Goal: Information Seeking & Learning: Compare options

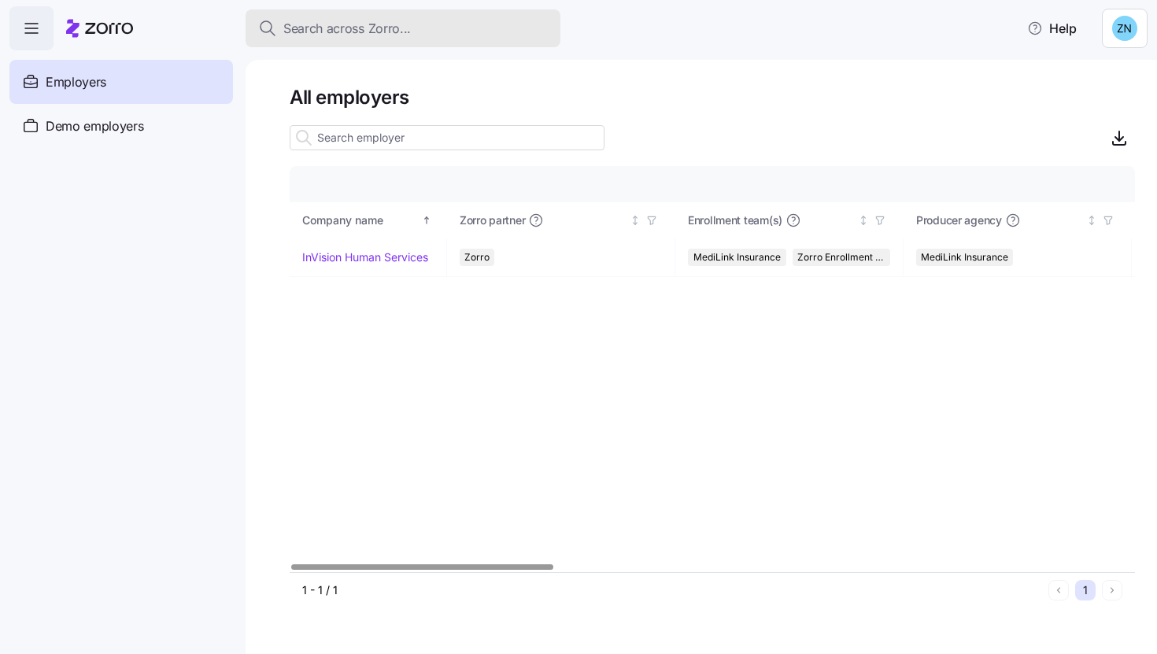
click at [338, 24] on span "Search across Zorro..." at bounding box center [346, 29] width 127 height 20
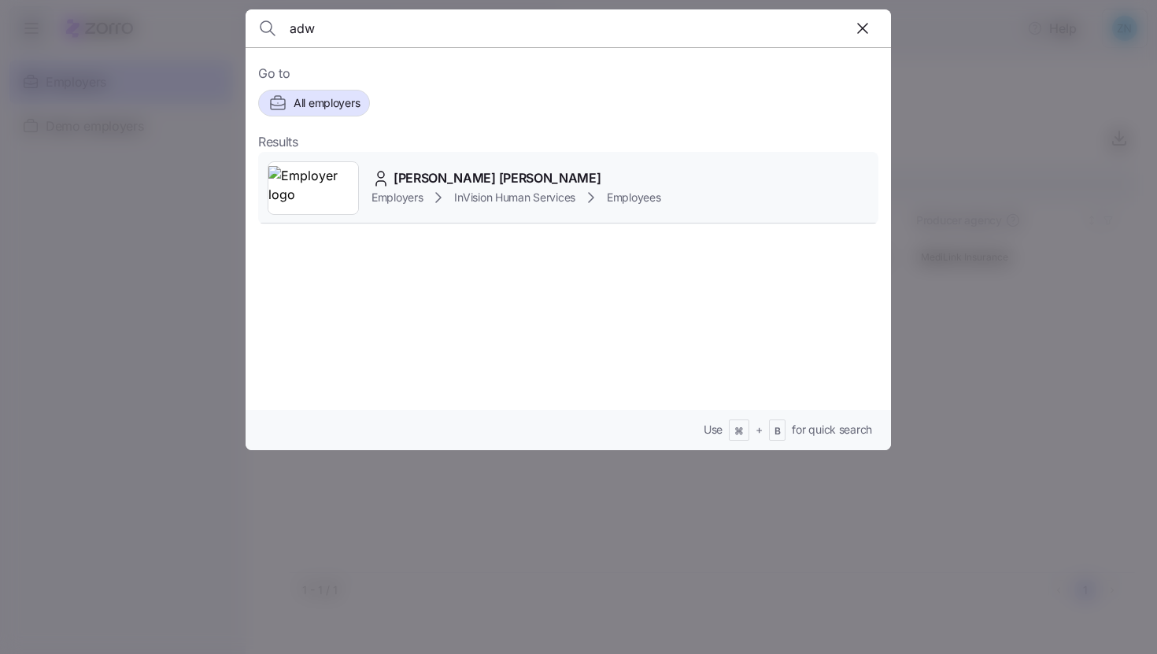
type input "adw"
click at [426, 197] on div "Employers InVision Human Services Employees" at bounding box center [516, 197] width 290 height 19
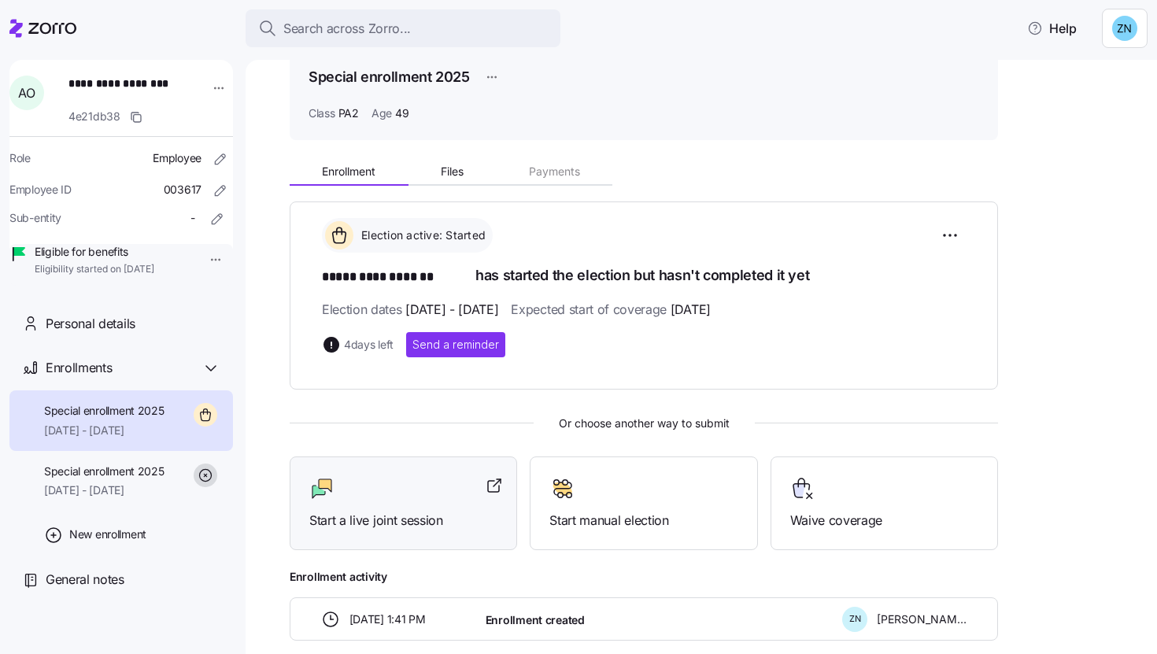
scroll to position [154, 0]
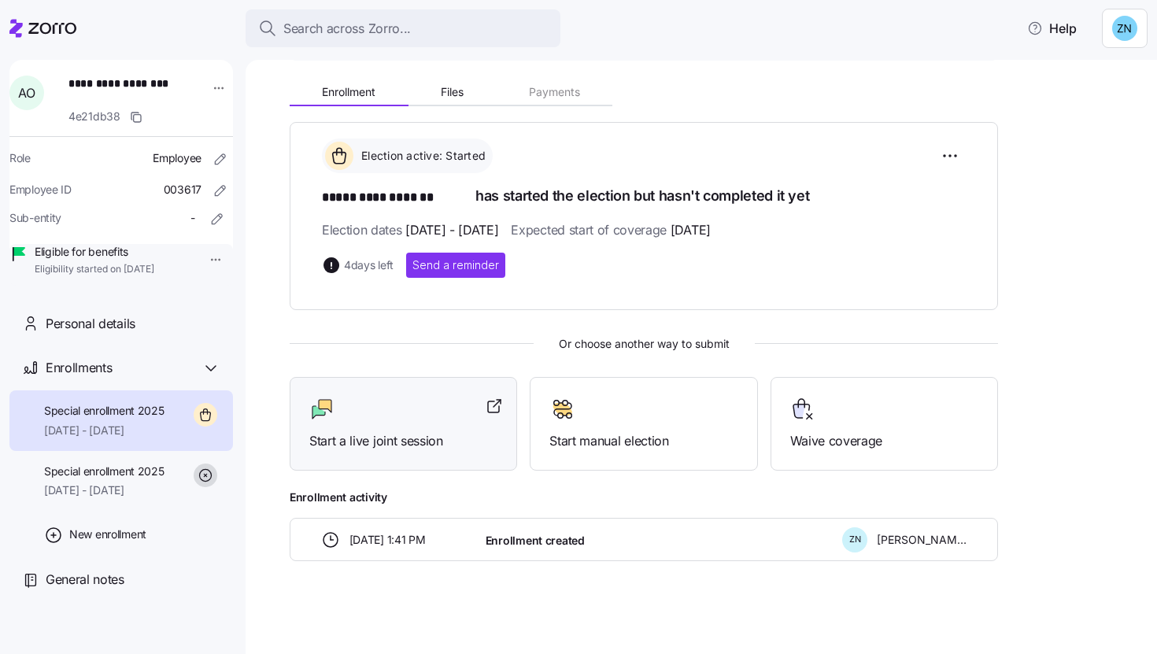
click at [438, 434] on span "Start a live joint session" at bounding box center [403, 441] width 188 height 20
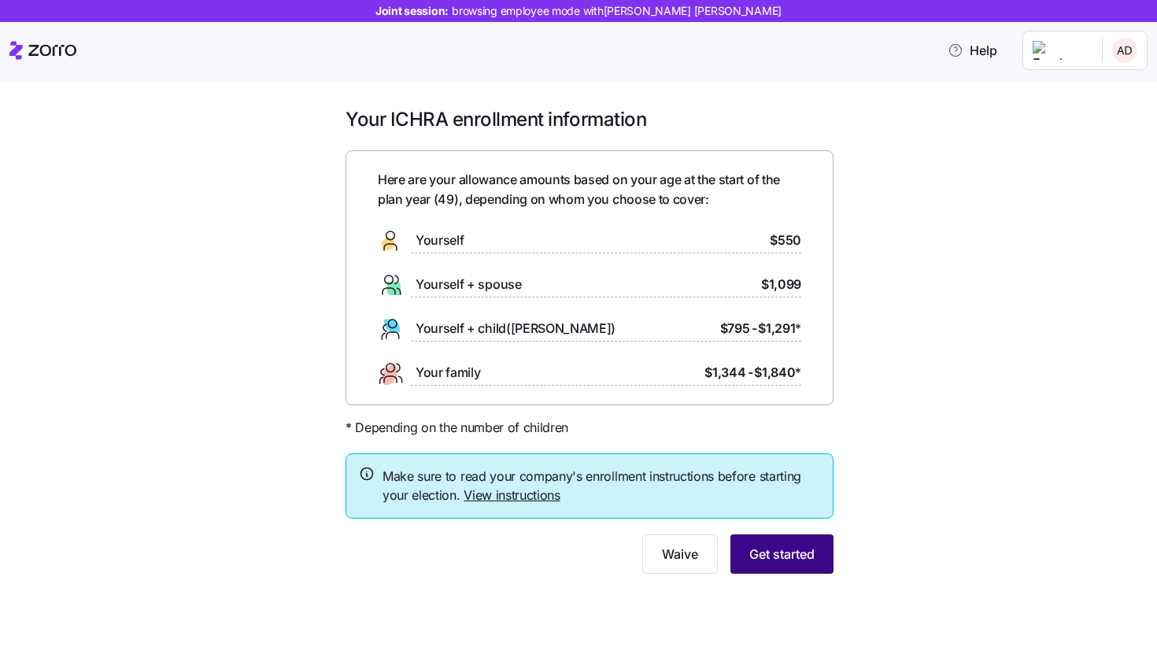
click at [813, 570] on button "Get started" at bounding box center [781, 553] width 103 height 39
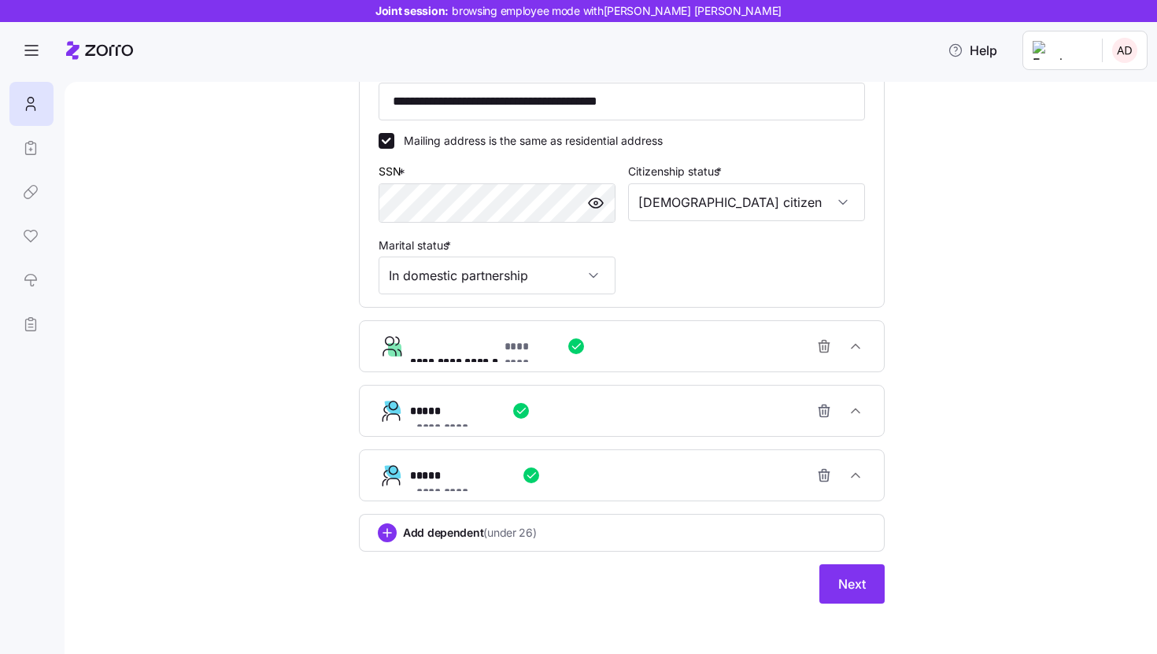
scroll to position [563, 0]
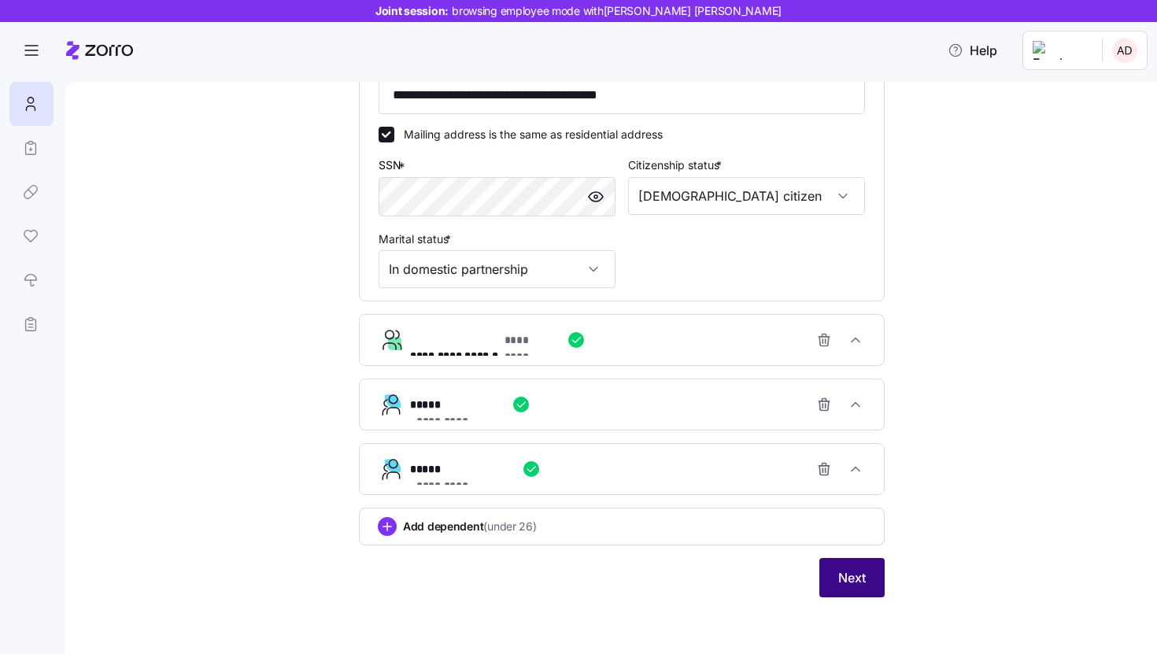
click at [851, 578] on span "Next" at bounding box center [852, 577] width 28 height 19
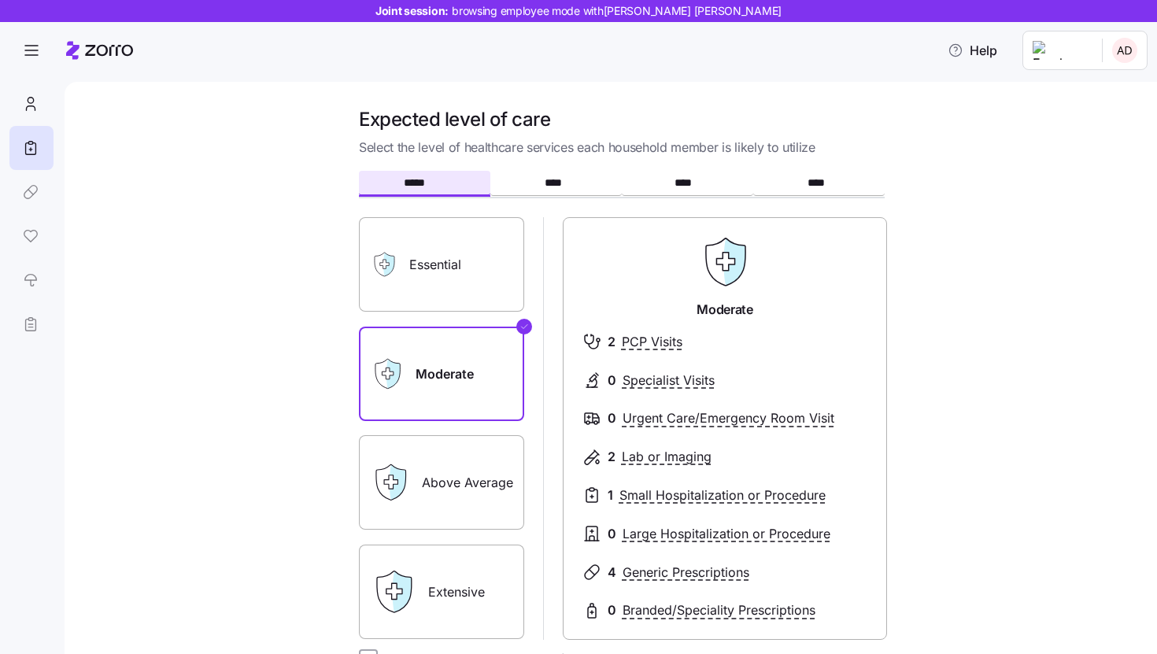
scroll to position [208, 0]
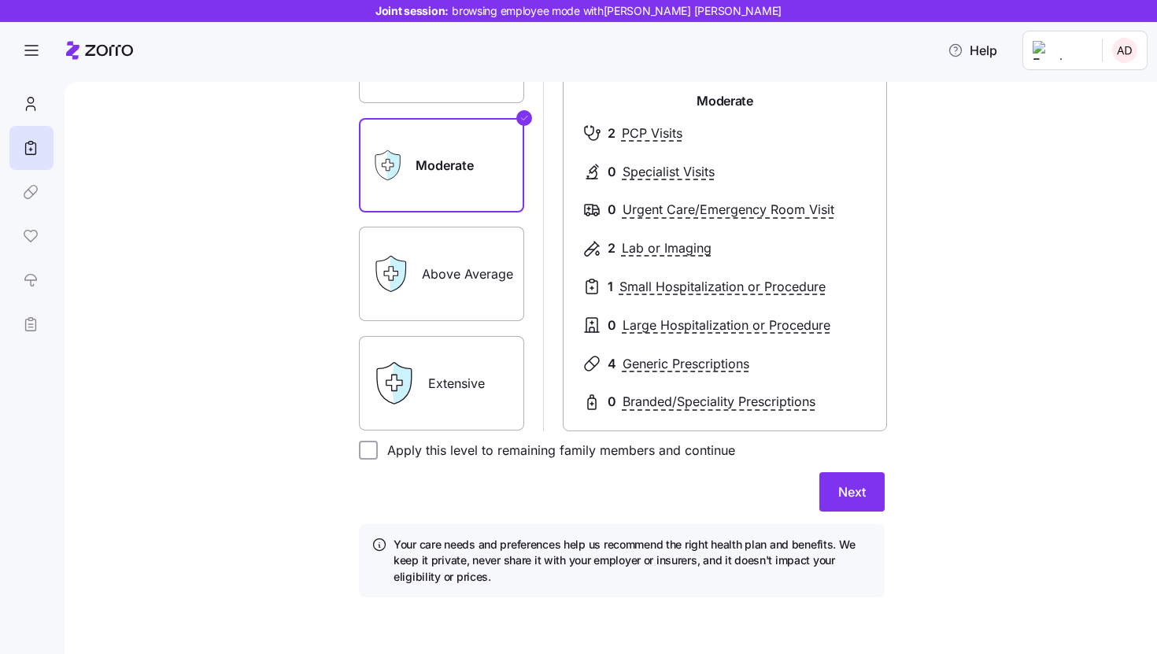
click at [430, 450] on label "Apply this level to remaining family members and continue" at bounding box center [556, 450] width 357 height 19
click at [378, 450] on input "Apply this level to remaining family members and continue" at bounding box center [368, 450] width 19 height 19
checkbox input "true"
click at [843, 501] on button "Next" at bounding box center [851, 491] width 65 height 39
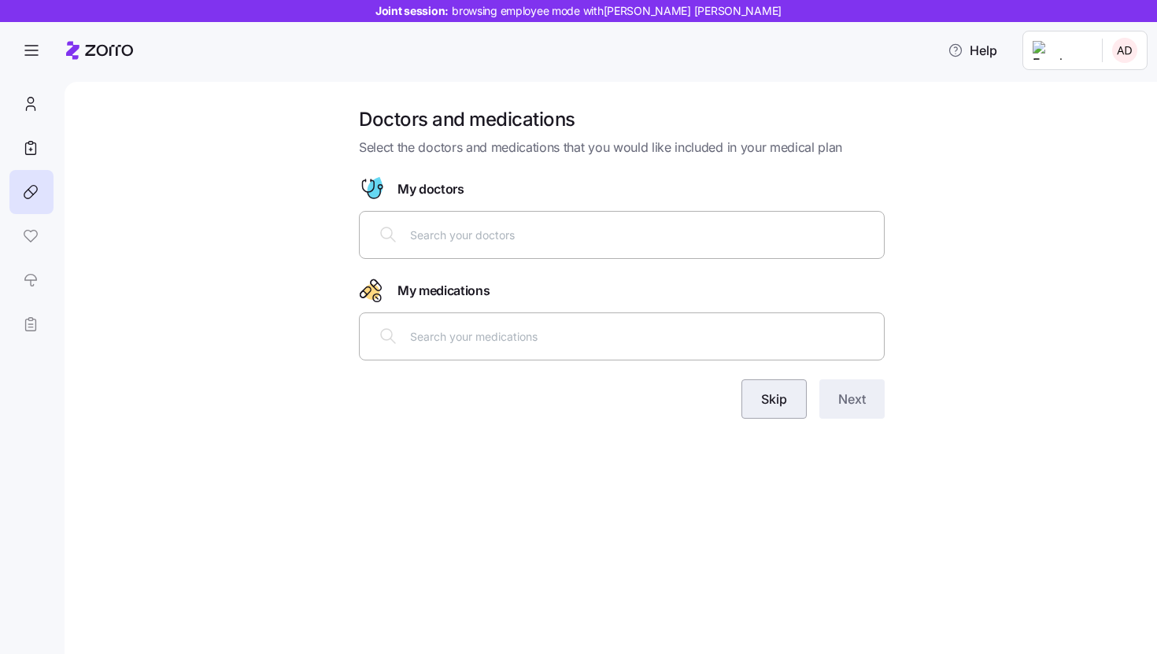
click at [779, 397] on span "Skip" at bounding box center [774, 398] width 26 height 19
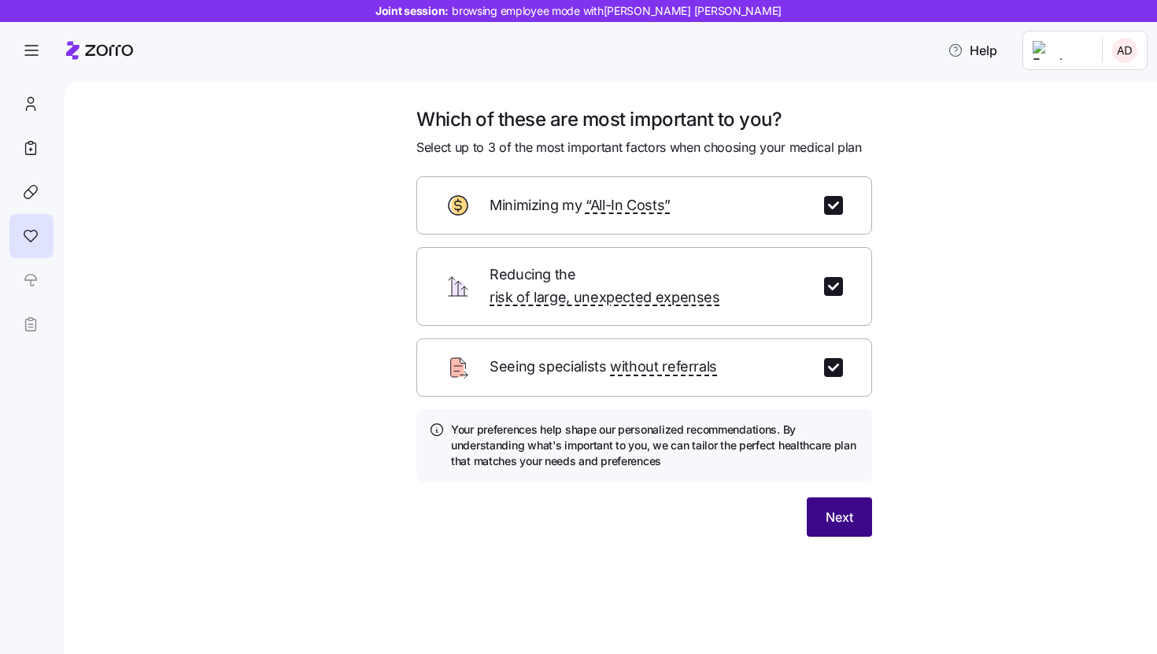
click at [817, 497] on button "Next" at bounding box center [838, 516] width 65 height 39
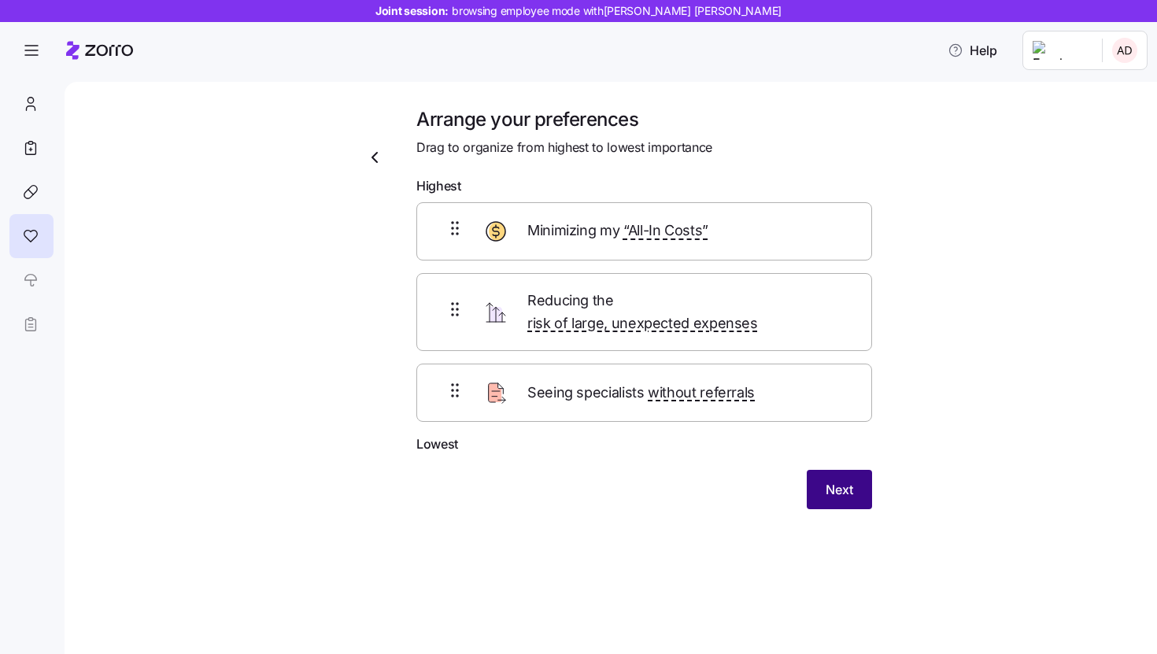
click at [832, 470] on button "Next" at bounding box center [838, 489] width 65 height 39
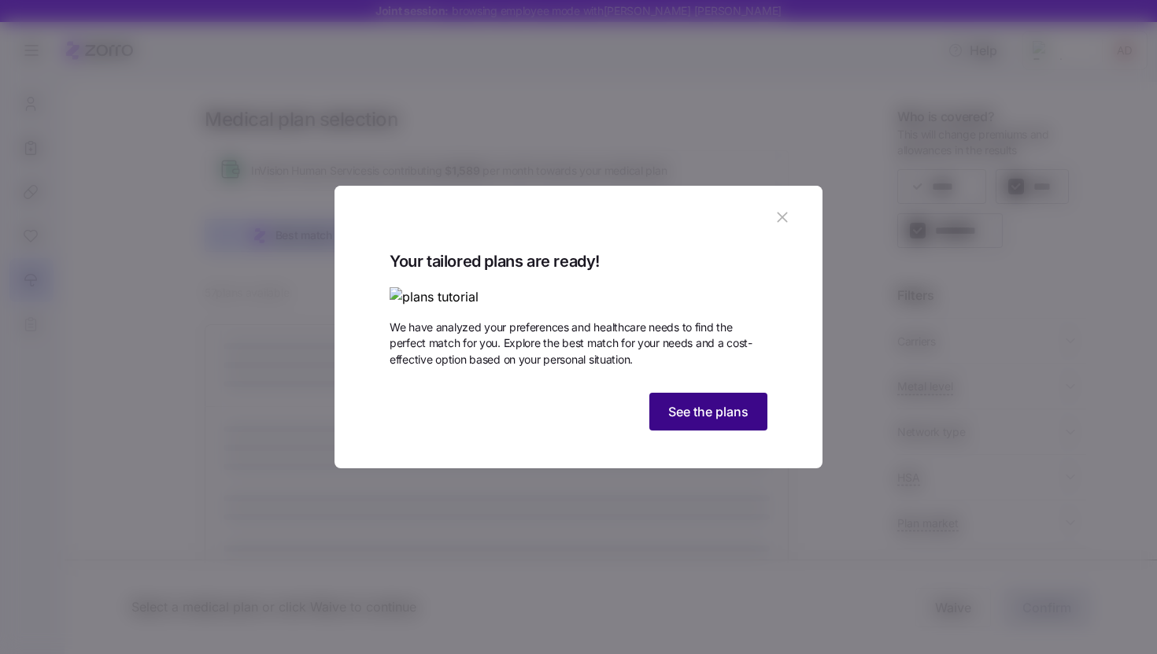
click at [708, 421] on span "See the plans" at bounding box center [708, 411] width 80 height 19
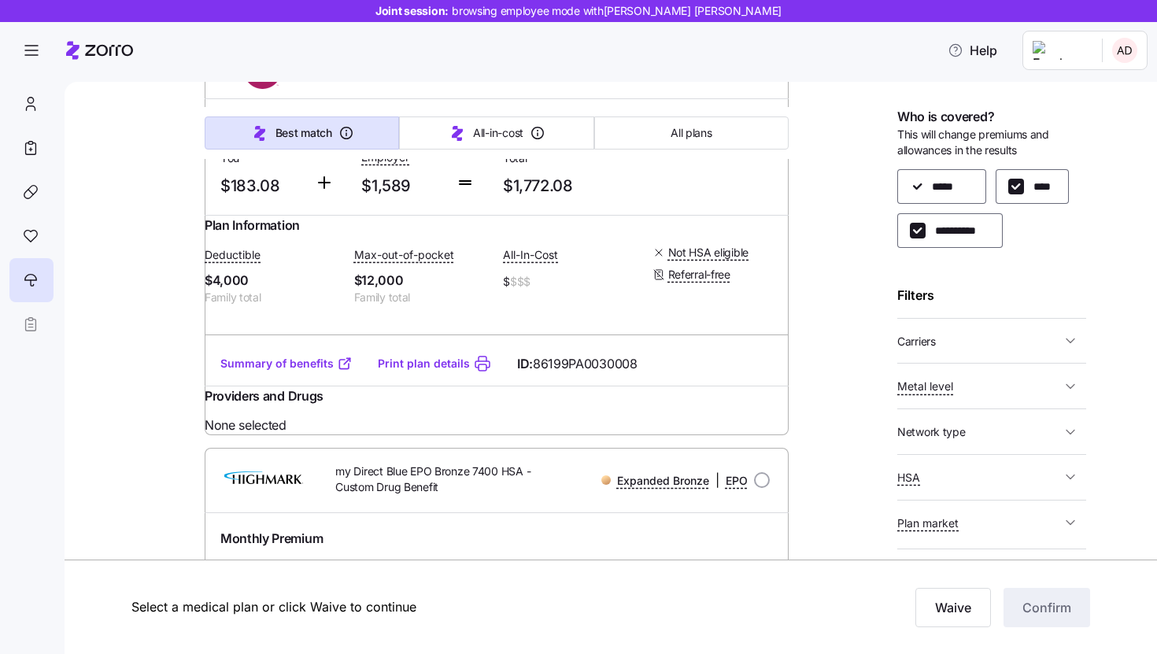
scroll to position [1528, 0]
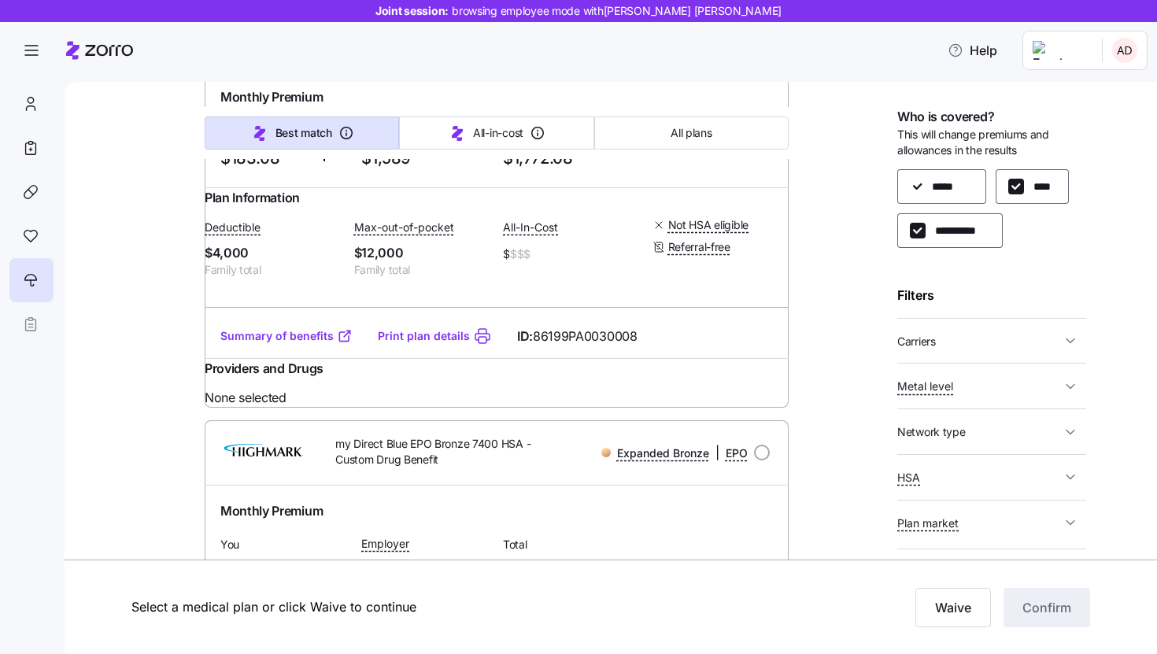
click at [299, 344] on link "Summary of benefits" at bounding box center [286, 336] width 132 height 16
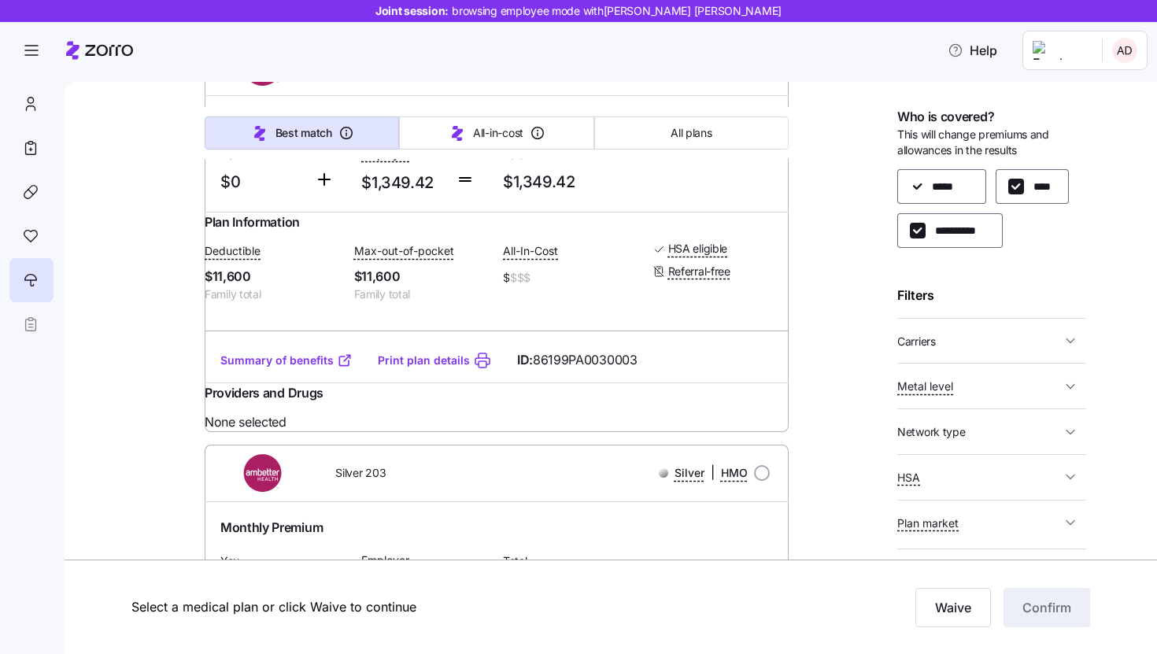
scroll to position [700, 0]
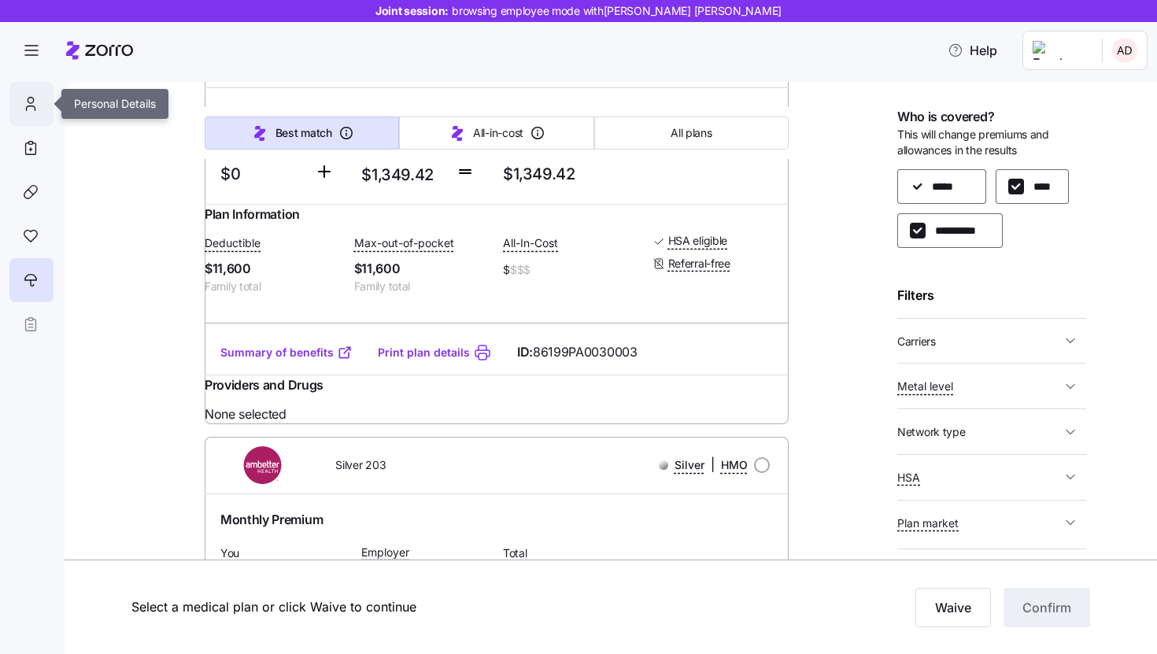
click at [31, 98] on icon at bounding box center [31, 101] width 6 height 6
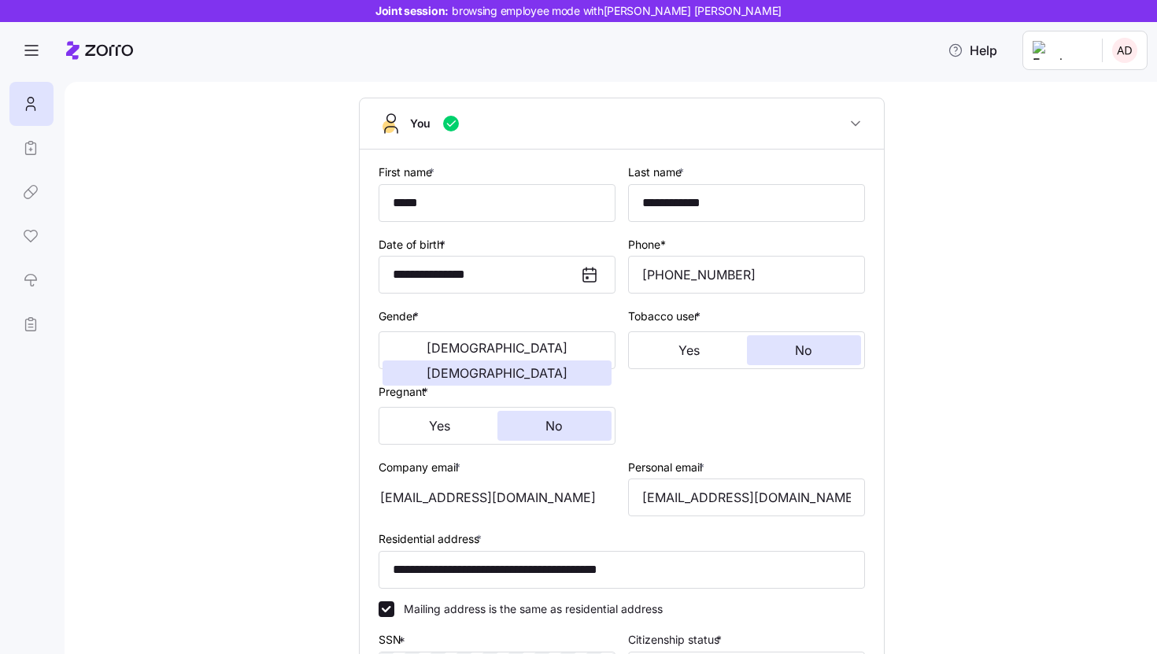
scroll to position [87, 0]
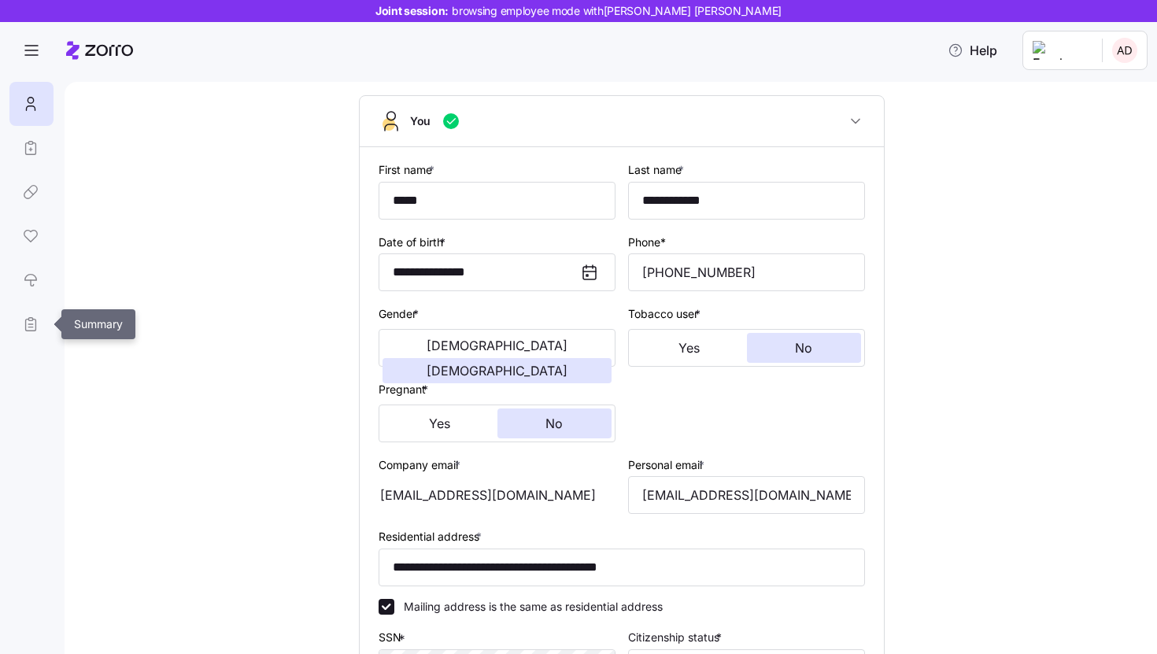
click at [17, 325] on link at bounding box center [30, 324] width 42 height 44
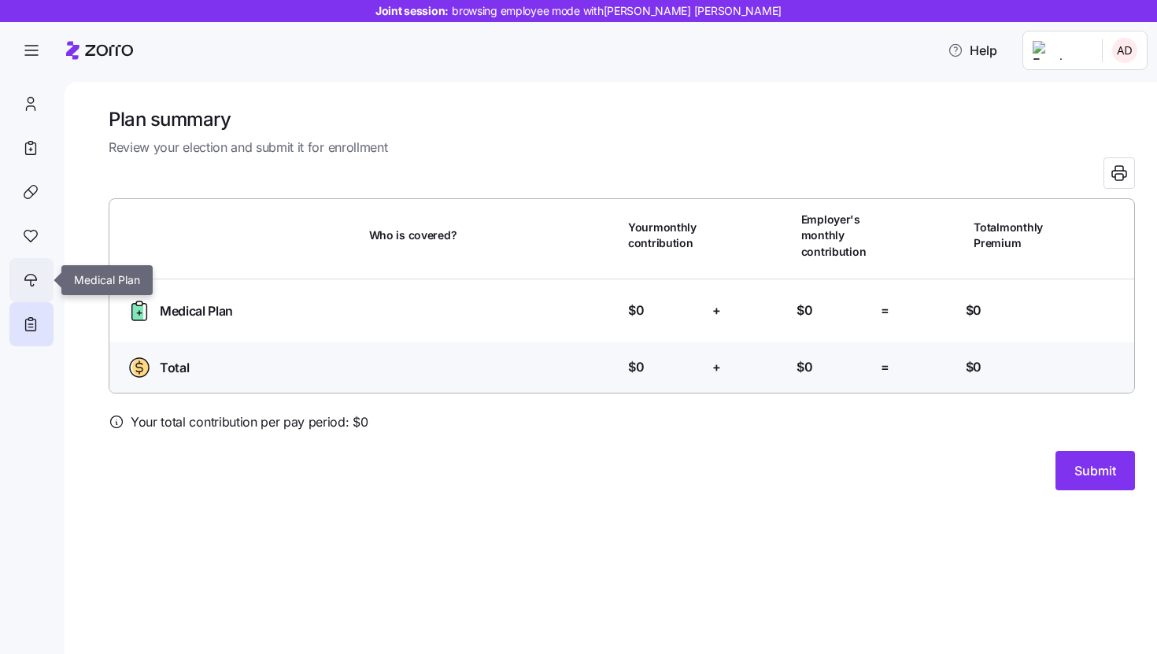
click at [31, 279] on icon at bounding box center [30, 280] width 17 height 19
click at [39, 275] on div at bounding box center [31, 280] width 44 height 44
click at [31, 276] on icon at bounding box center [30, 280] width 17 height 19
click at [23, 229] on icon at bounding box center [30, 236] width 17 height 19
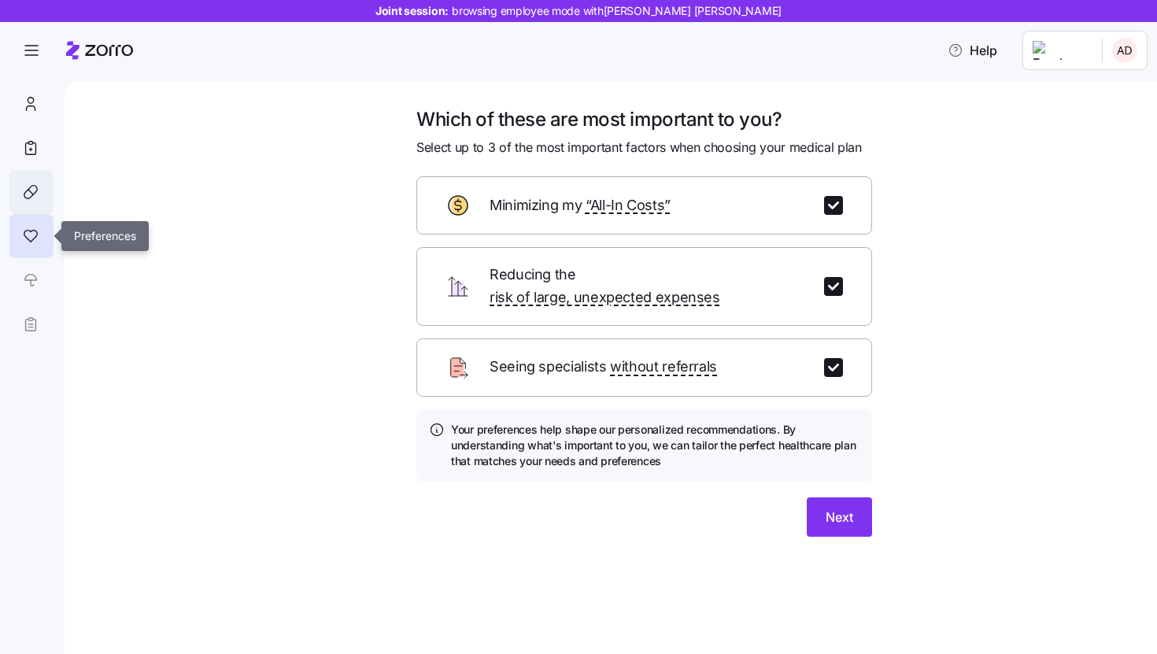
drag, startPoint x: 23, startPoint y: 229, endPoint x: 22, endPoint y: 195, distance: 33.8
click at [23, 227] on icon at bounding box center [30, 236] width 17 height 19
click at [819, 497] on button "Next" at bounding box center [838, 516] width 65 height 39
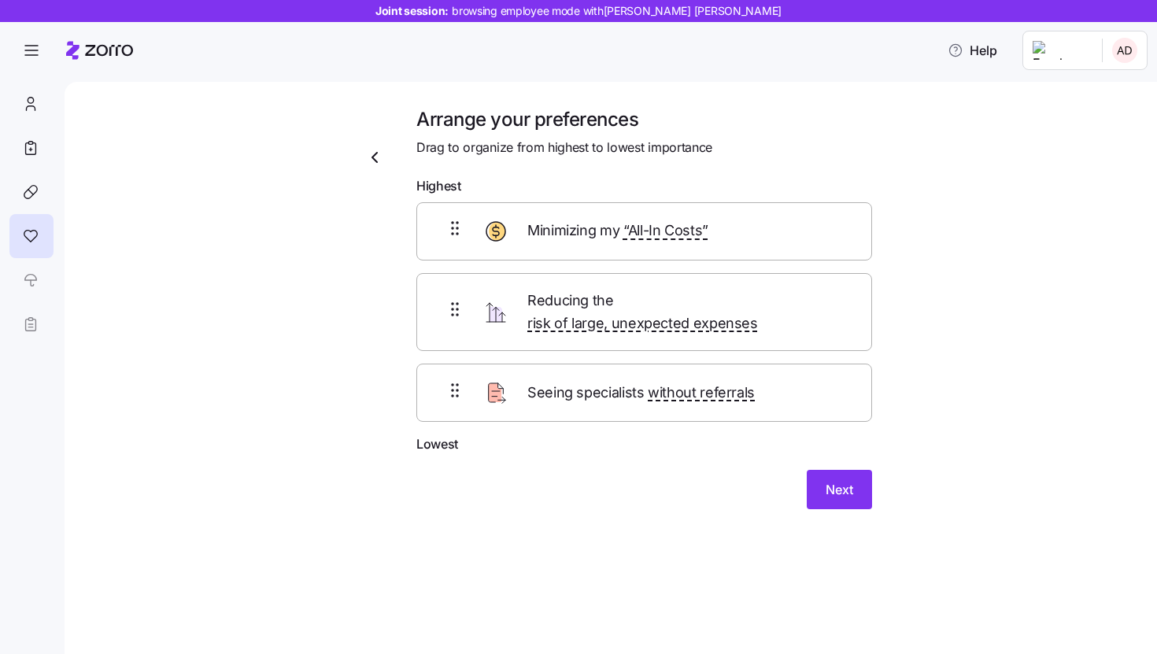
click at [869, 495] on div "Arrange your preferences Drag to organize from highest to lowest importance Hig…" at bounding box center [644, 317] width 481 height 421
click at [828, 480] on span "Next" at bounding box center [839, 489] width 28 height 19
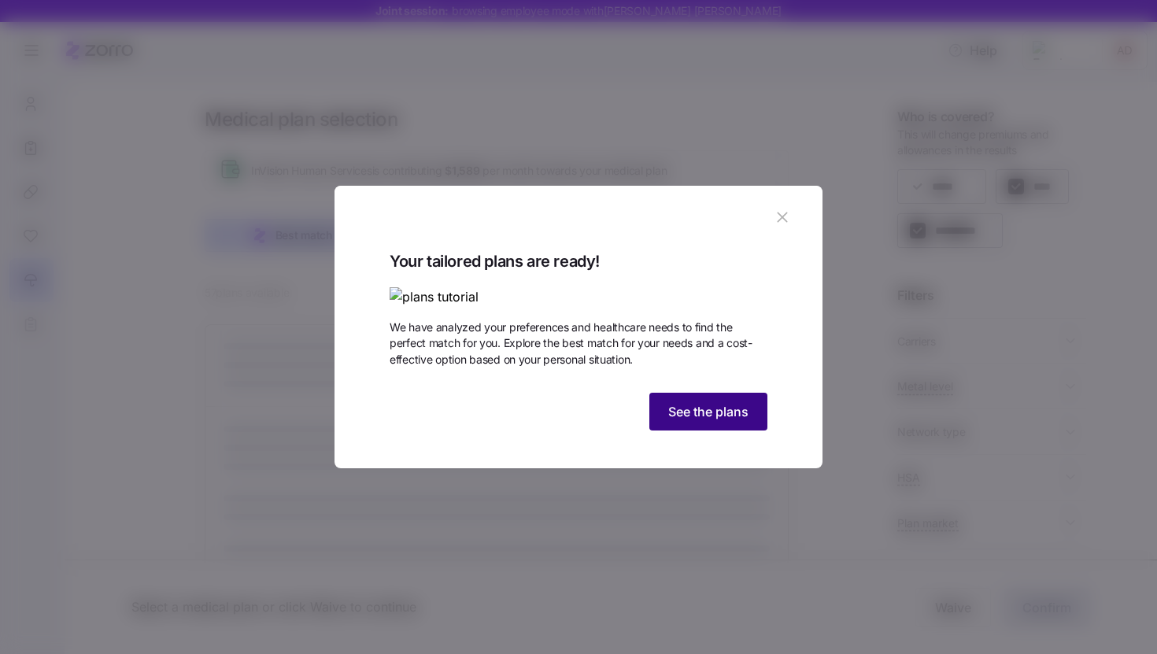
click at [692, 421] on span "See the plans" at bounding box center [708, 411] width 80 height 19
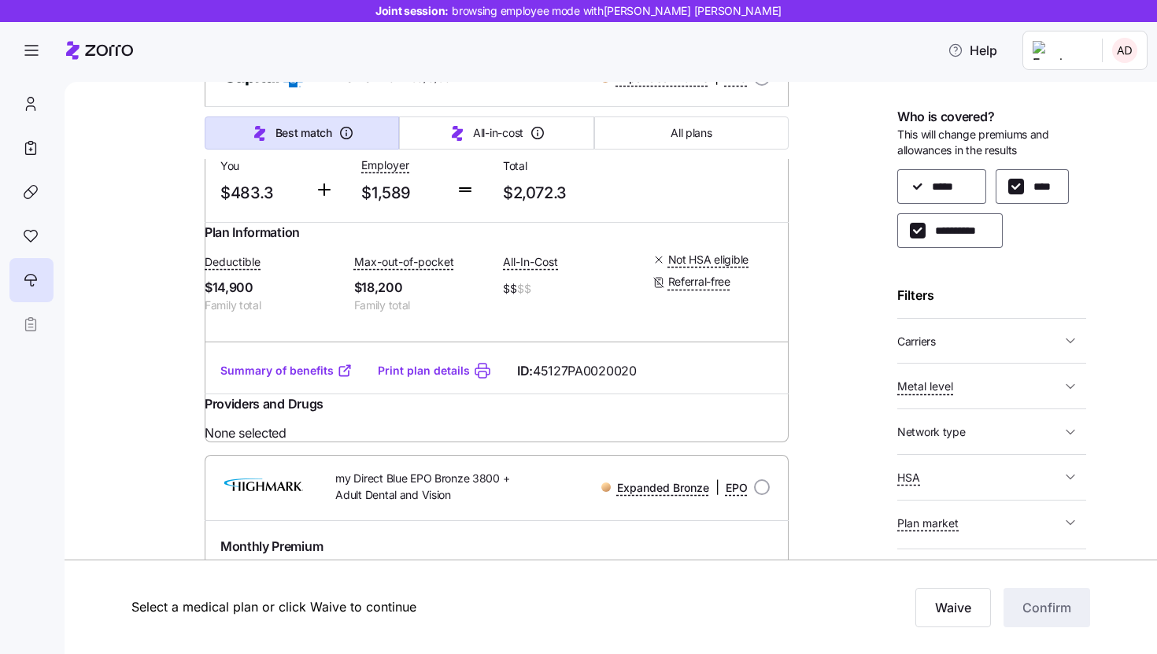
scroll to position [5161, 0]
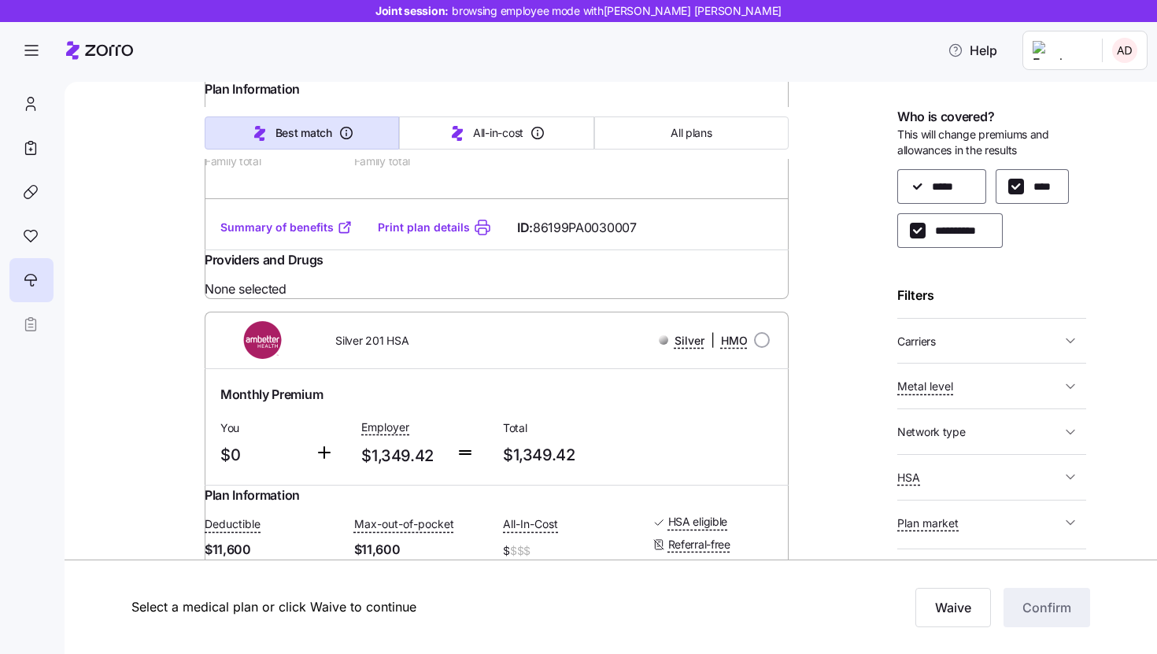
scroll to position [0, 0]
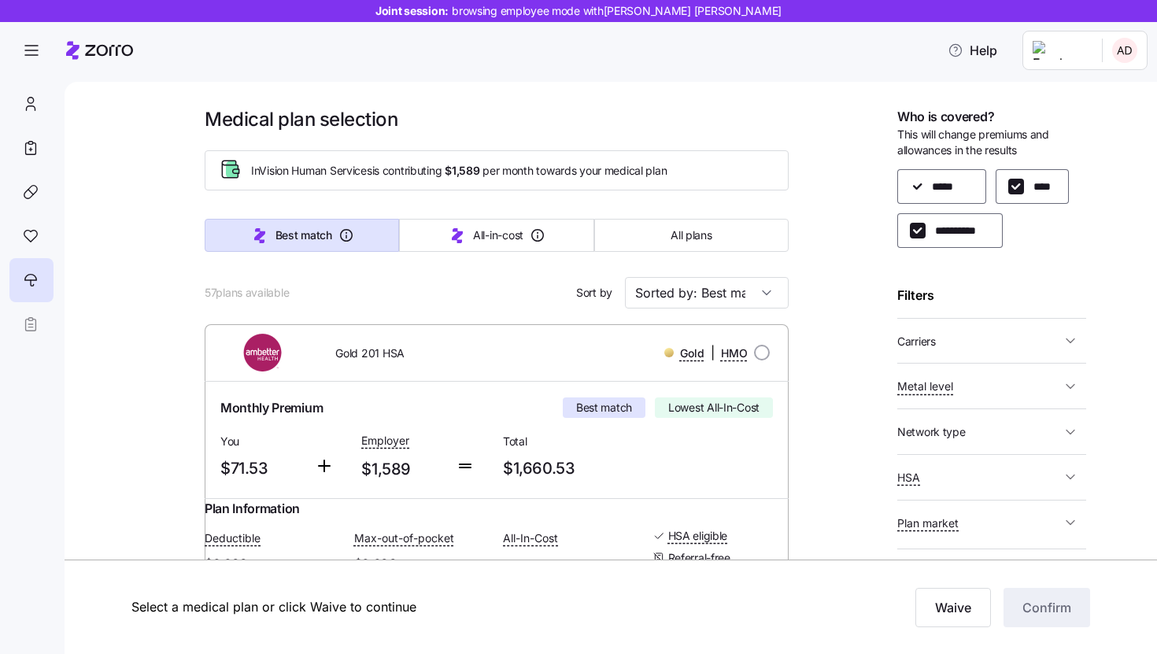
click at [996, 327] on button "Carriers" at bounding box center [991, 341] width 189 height 32
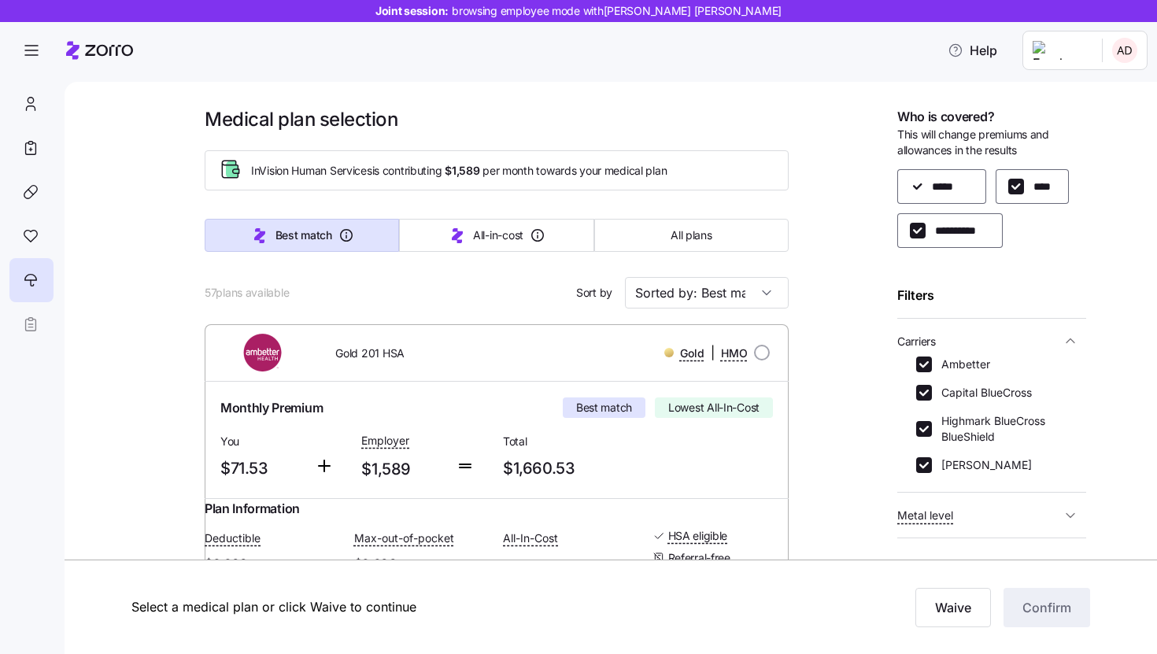
click at [944, 407] on div "Ambetter Capital BlueCross Highmark BlueCross BlueShield [PERSON_NAME]" at bounding box center [991, 414] width 151 height 116
drag, startPoint x: 938, startPoint y: 396, endPoint x: 938, endPoint y: 404, distance: 8.7
click at [938, 396] on label "Capital BlueCross" at bounding box center [982, 393] width 100 height 16
click at [932, 396] on input "Capital BlueCross" at bounding box center [924, 393] width 16 height 16
checkbox input "false"
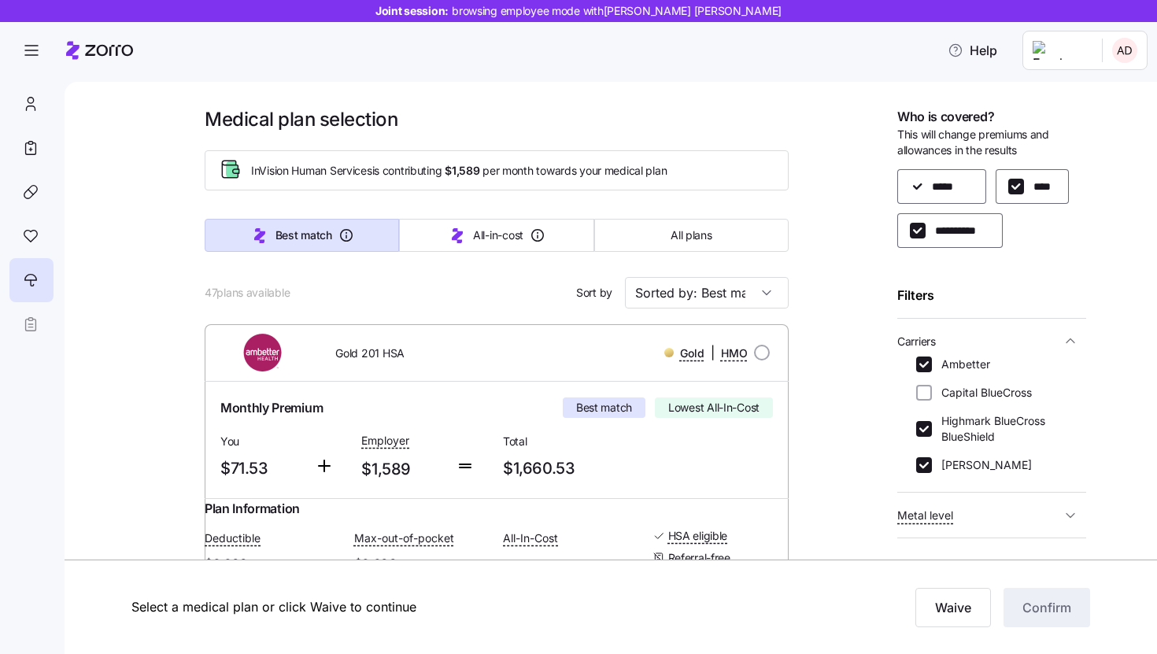
click at [940, 426] on label "Highmark BlueCross BlueShield" at bounding box center [999, 428] width 135 height 31
click at [932, 426] on input "Highmark BlueCross BlueShield" at bounding box center [924, 429] width 16 height 16
checkbox input "false"
click at [954, 471] on label "[PERSON_NAME]" at bounding box center [982, 465] width 100 height 16
click at [932, 471] on input "[PERSON_NAME]" at bounding box center [924, 465] width 16 height 16
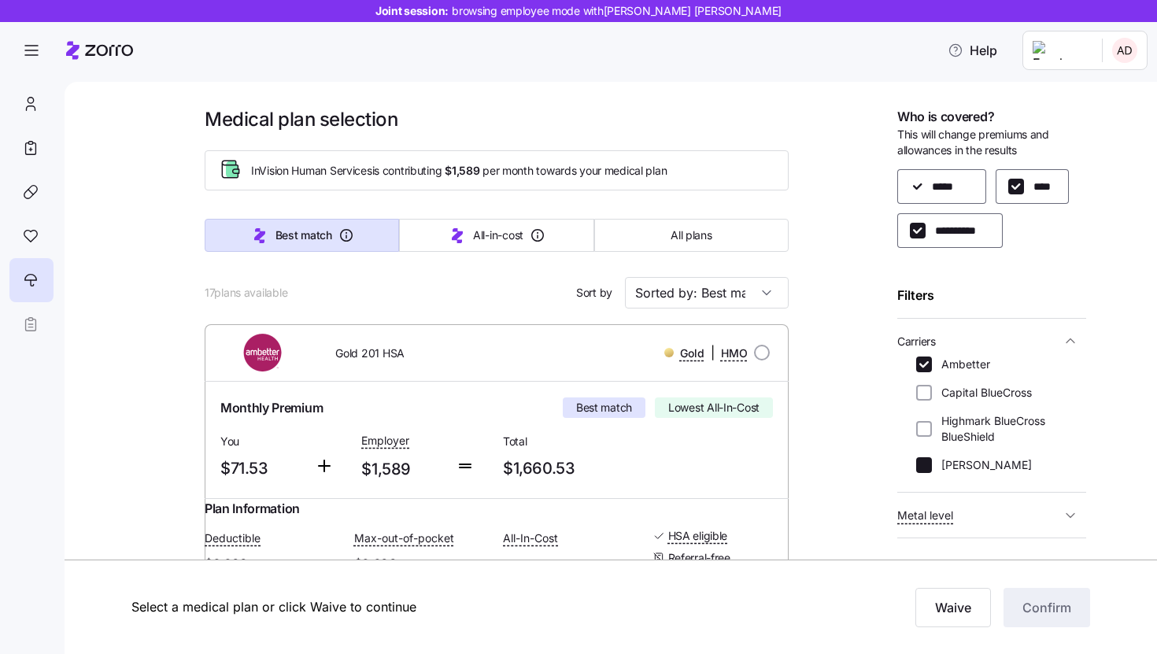
checkbox input "false"
click at [1003, 494] on div "**********" at bounding box center [991, 330] width 189 height 446
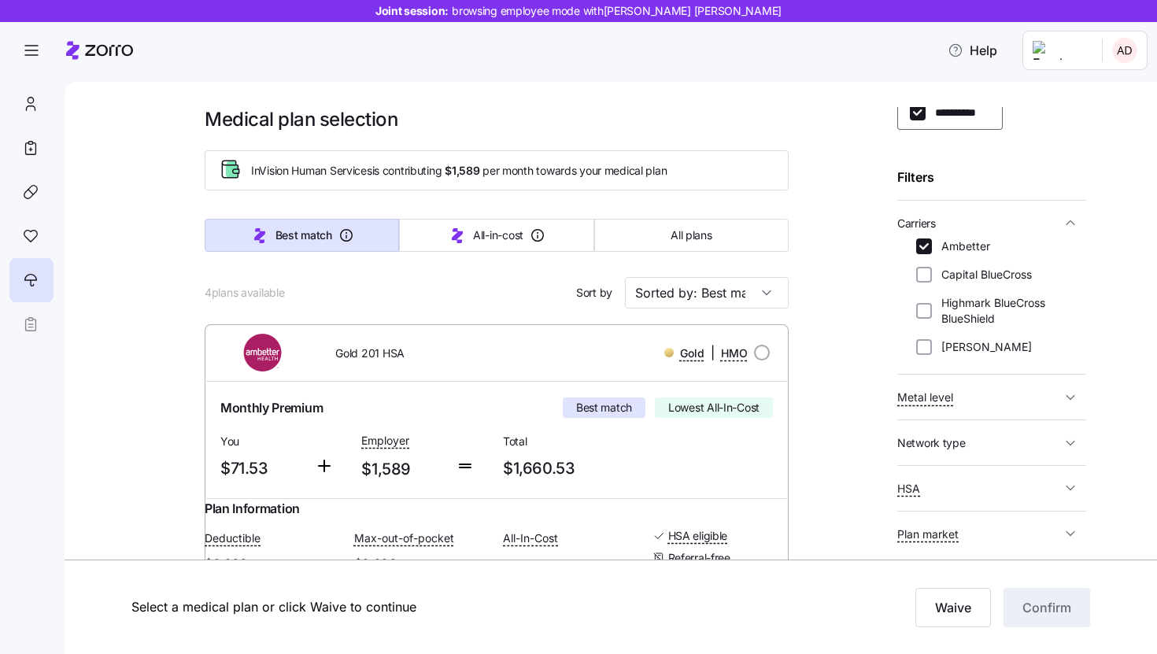
scroll to position [117, 0]
click at [980, 386] on button "Metal level" at bounding box center [991, 398] width 189 height 32
click at [954, 476] on label "Expanded Bronze" at bounding box center [982, 479] width 101 height 16
click at [932, 476] on input "Expanded Bronze" at bounding box center [924, 479] width 16 height 16
checkbox input "false"
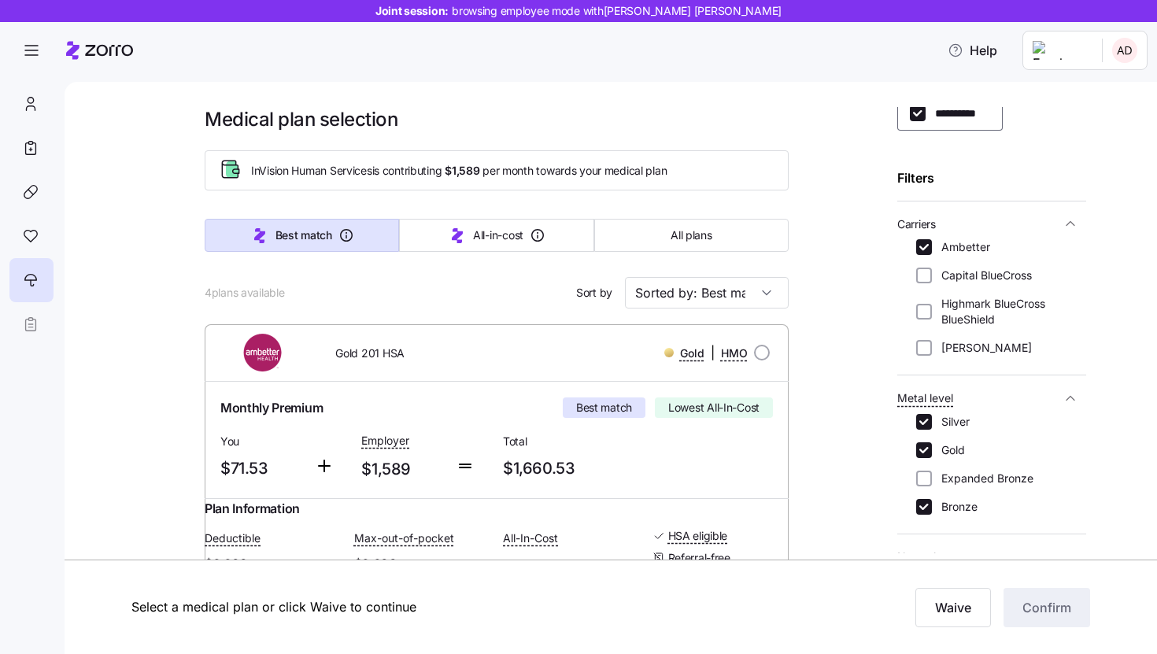
click at [954, 450] on label "Gold" at bounding box center [948, 450] width 33 height 16
click at [932, 450] on input "Gold" at bounding box center [924, 450] width 16 height 16
checkbox input "false"
click at [958, 510] on label "Bronze" at bounding box center [955, 507] width 46 height 16
click at [932, 510] on input "Bronze" at bounding box center [924, 507] width 16 height 16
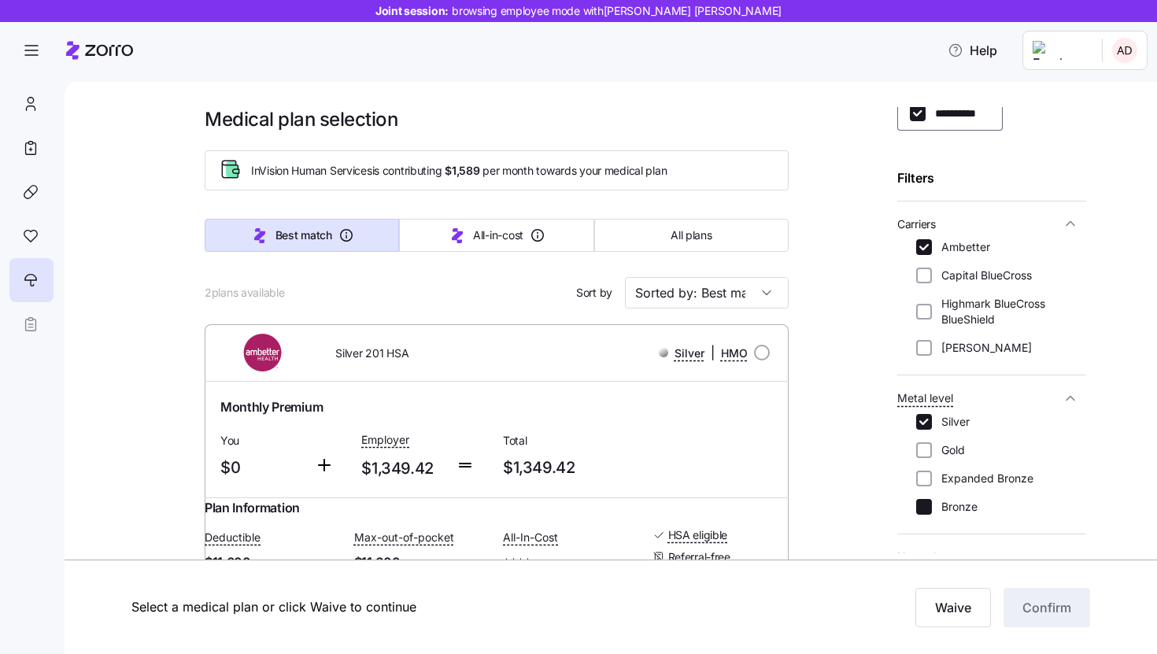
checkbox input "false"
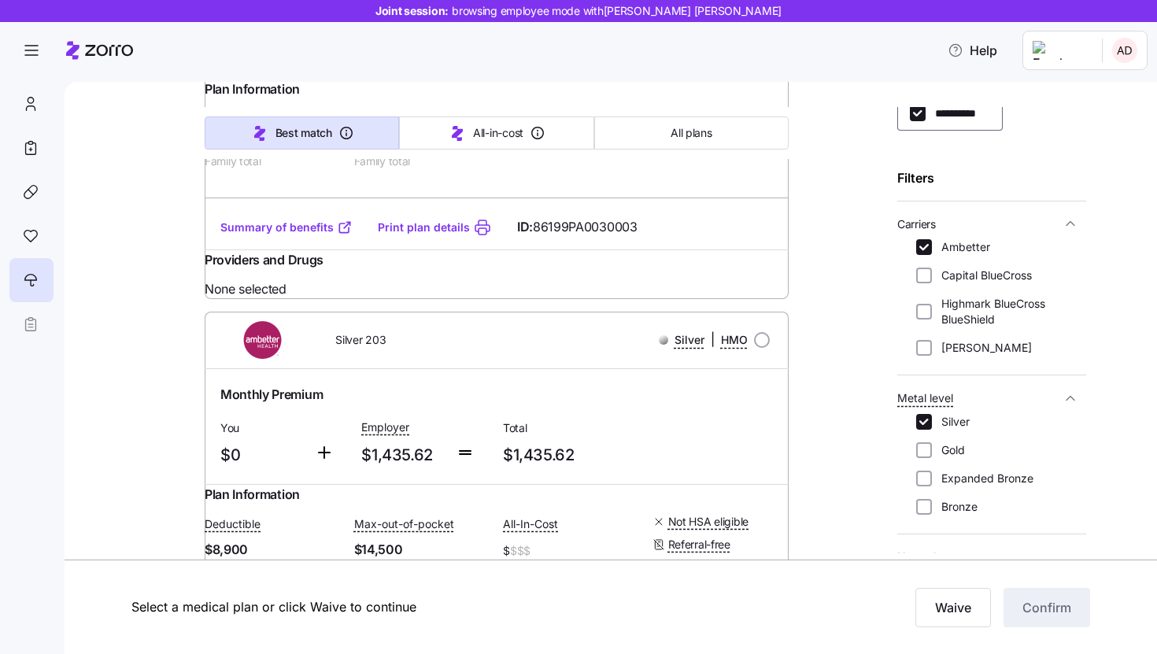
scroll to position [658, 0]
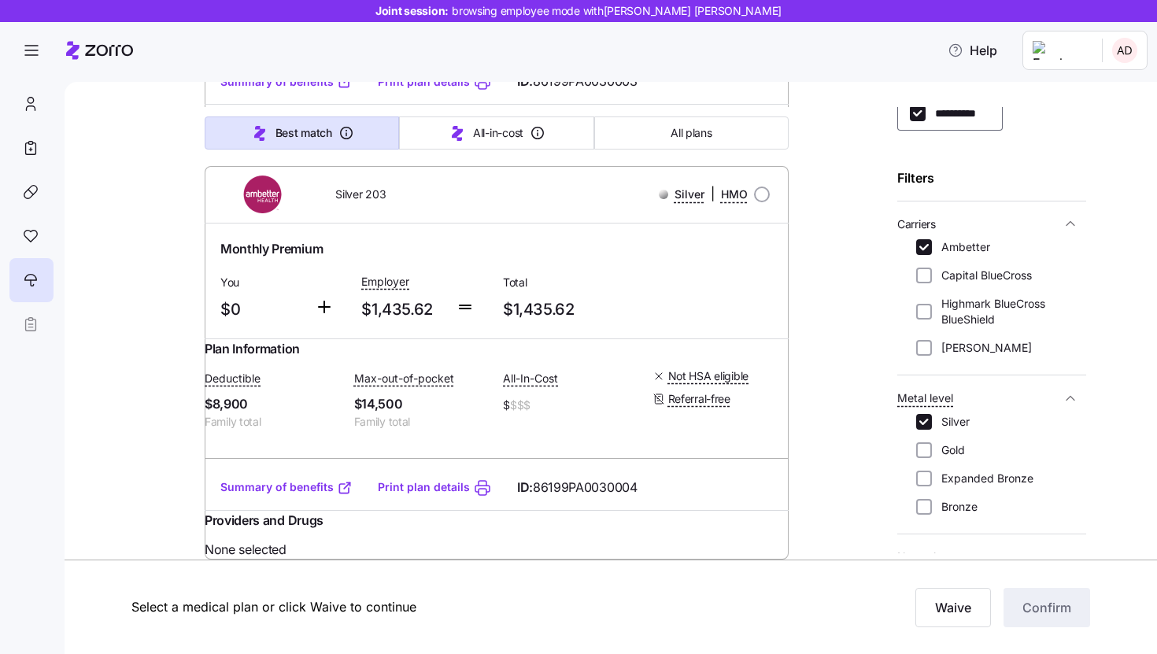
click at [298, 479] on link "Summary of benefits" at bounding box center [286, 487] width 132 height 16
click at [963, 244] on label "Ambetter" at bounding box center [961, 247] width 58 height 16
click at [932, 244] on input "Ambetter" at bounding box center [924, 247] width 16 height 16
checkbox input "false"
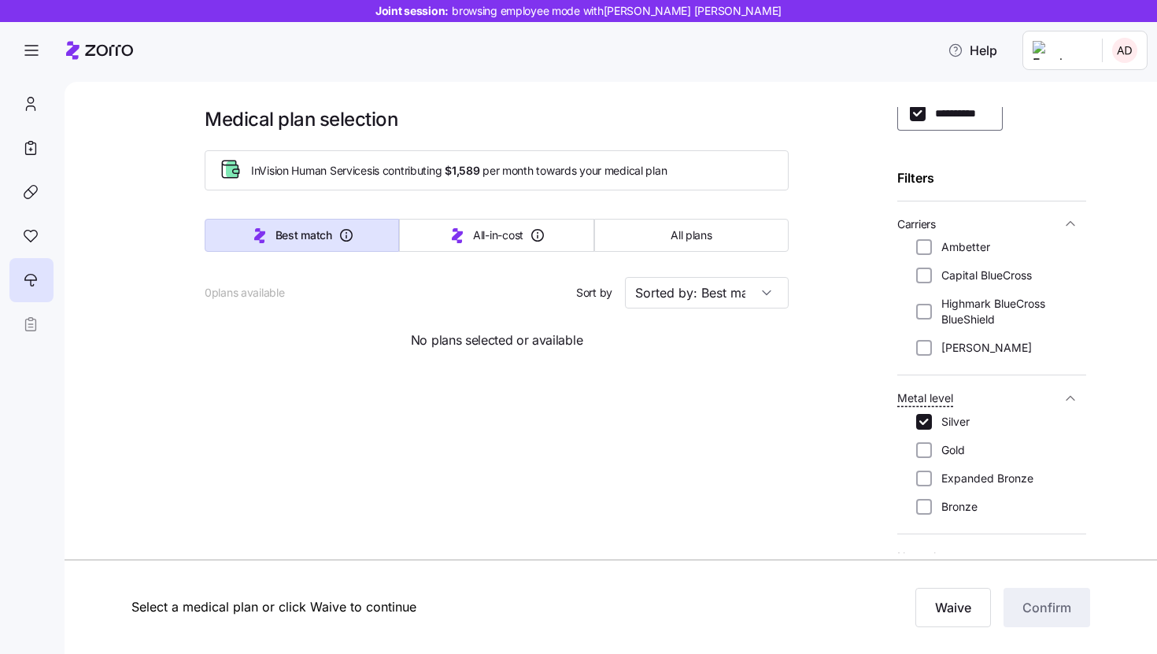
scroll to position [0, 0]
click at [949, 277] on label "Capital BlueCross" at bounding box center [982, 276] width 100 height 16
click at [932, 277] on input "Capital BlueCross" at bounding box center [924, 276] width 16 height 16
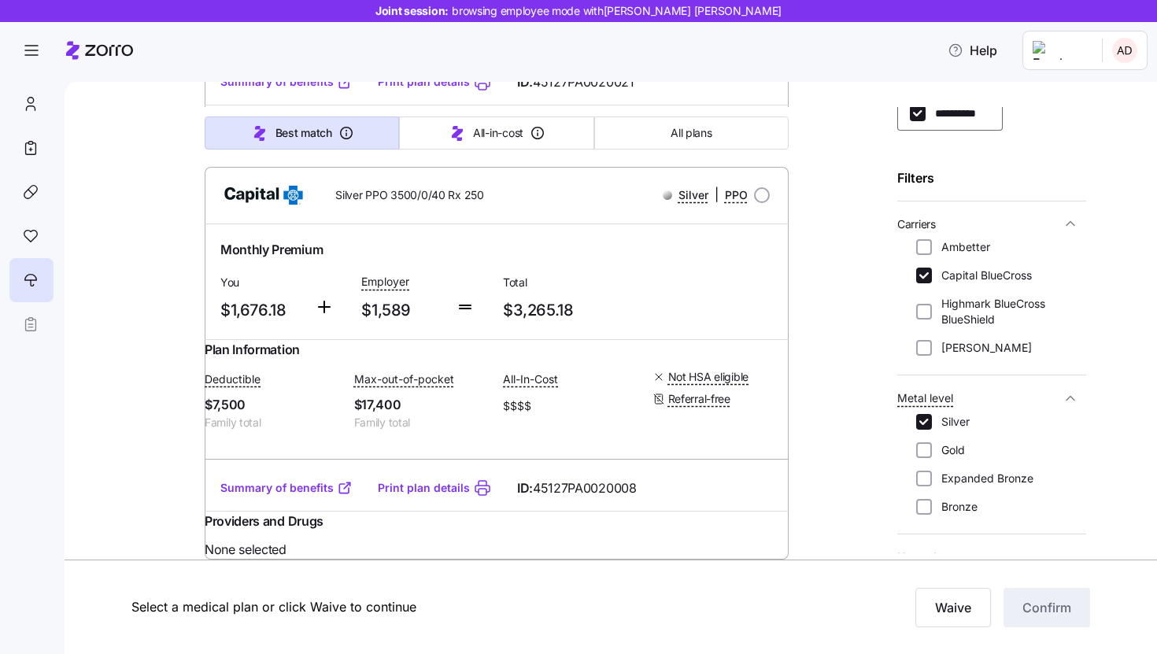
scroll to position [1100, 0]
click at [928, 283] on input "Capital BlueCross" at bounding box center [924, 276] width 16 height 16
checkbox input "false"
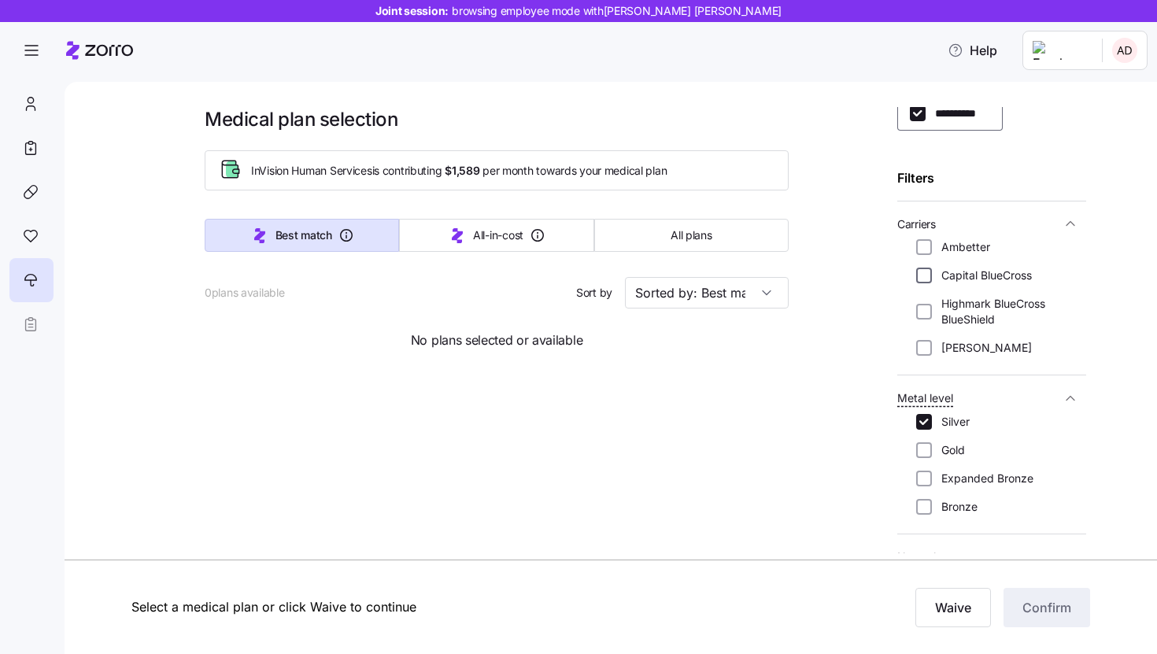
scroll to position [0, 0]
click at [927, 307] on input "Highmark BlueCross BlueShield" at bounding box center [924, 312] width 16 height 16
checkbox input "true"
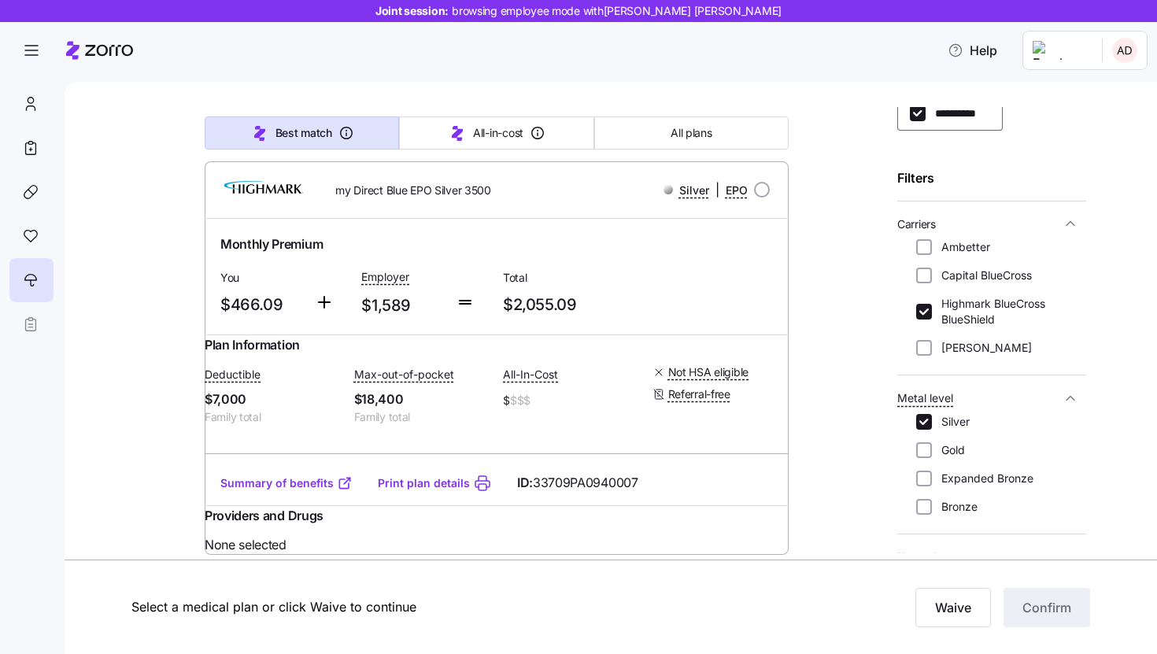
scroll to position [175, 0]
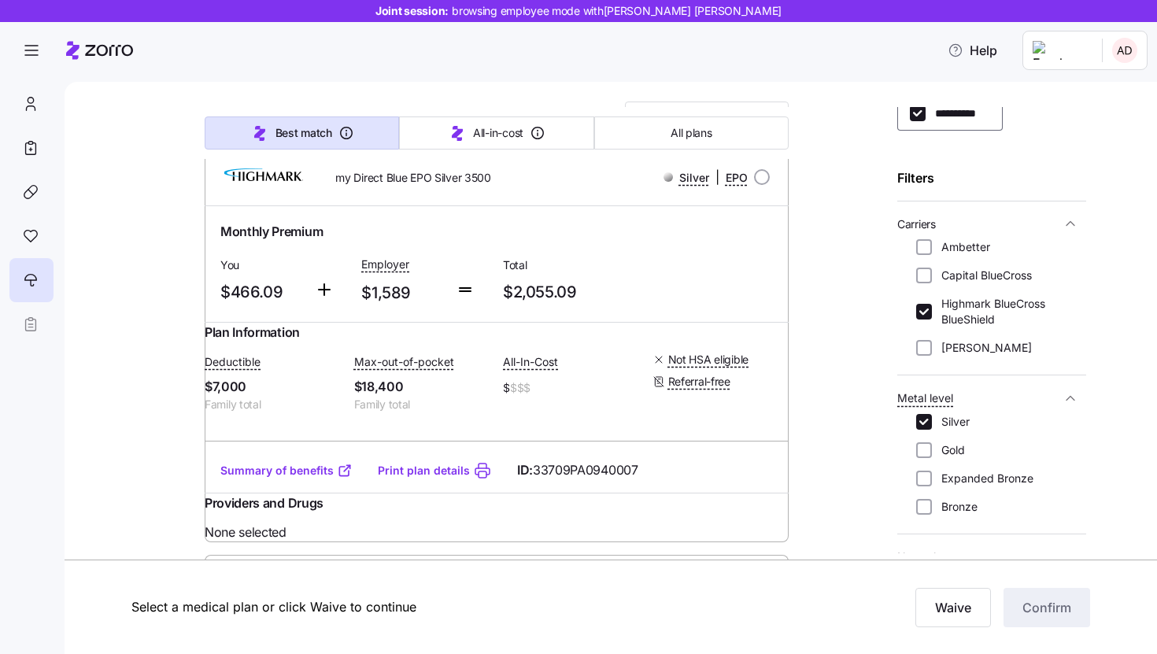
click at [311, 478] on link "Summary of benefits" at bounding box center [286, 471] width 132 height 16
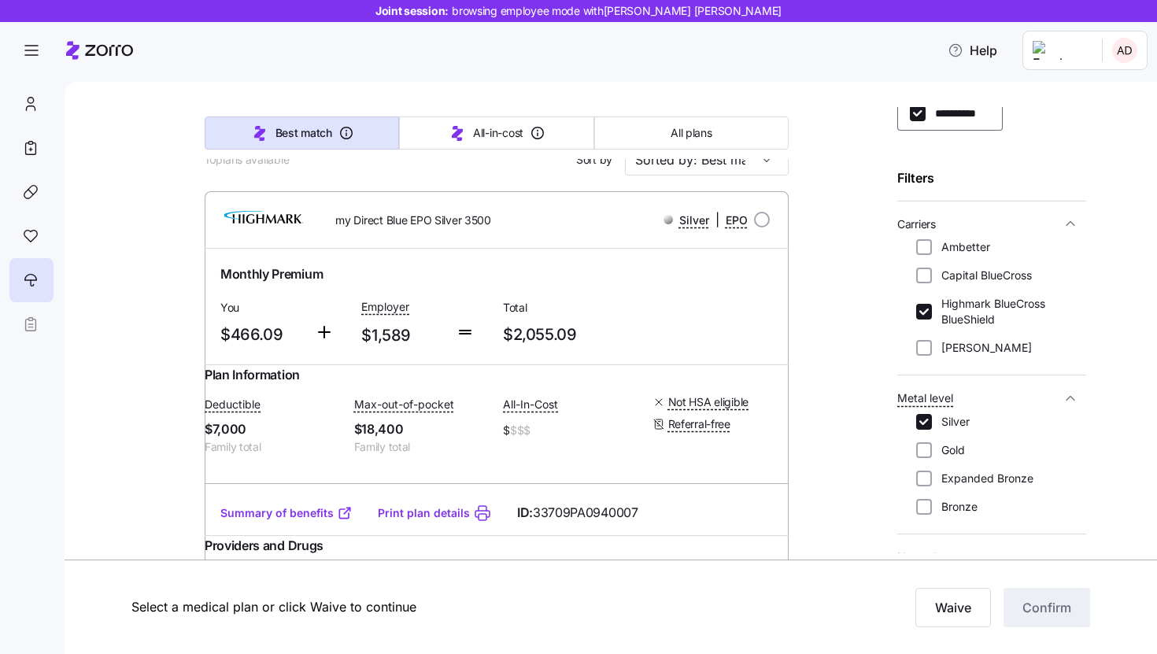
scroll to position [134, 0]
